Goal: Information Seeking & Learning: Learn about a topic

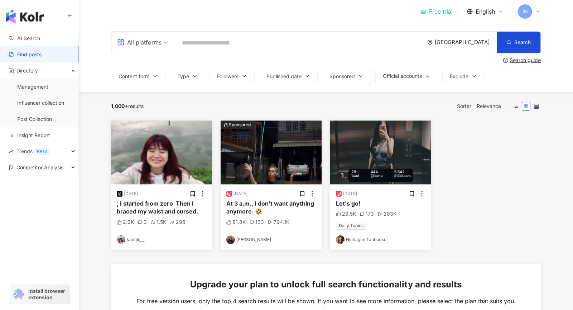
click at [129, 203] on font "; I started from zero ￼ Then I braced my waist and cursed." at bounding box center [157, 207] width 81 height 15
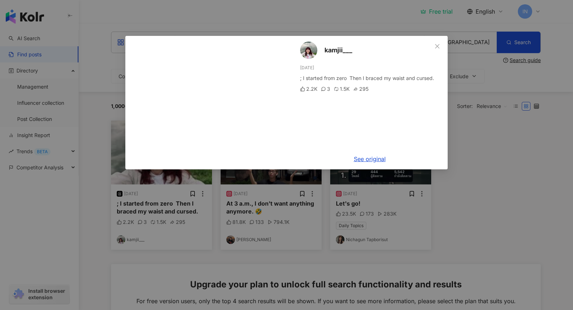
click at [332, 50] on font "kamjii___" at bounding box center [339, 50] width 28 height 8
click at [197, 3] on div "kamjii___ [DATE] ; I started from zero ￼ Then I braced my waist and cursed. 2.2…" at bounding box center [286, 155] width 573 height 310
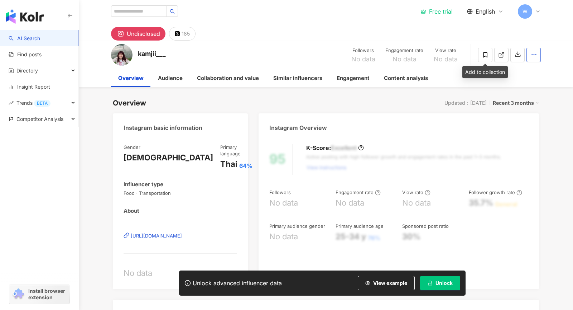
click at [537, 53] on icon "button" at bounding box center [534, 54] width 6 height 6
click at [537, 54] on icon "button" at bounding box center [534, 54] width 6 height 6
click at [44, 72] on div "Directory" at bounding box center [39, 70] width 78 height 16
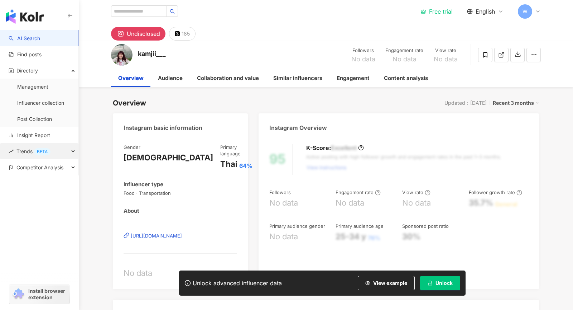
click at [43, 154] on div "BETA" at bounding box center [42, 151] width 16 height 7
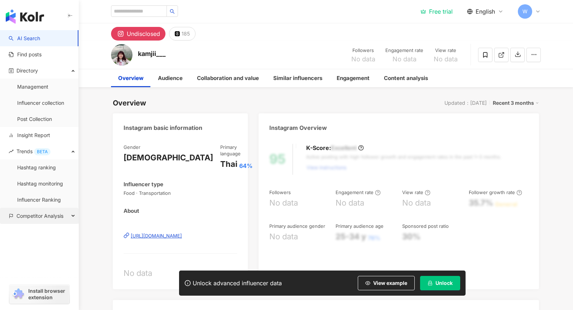
click at [62, 220] on span "Competitor Analysis" at bounding box center [39, 216] width 47 height 16
